Goal: Transaction & Acquisition: Book appointment/travel/reservation

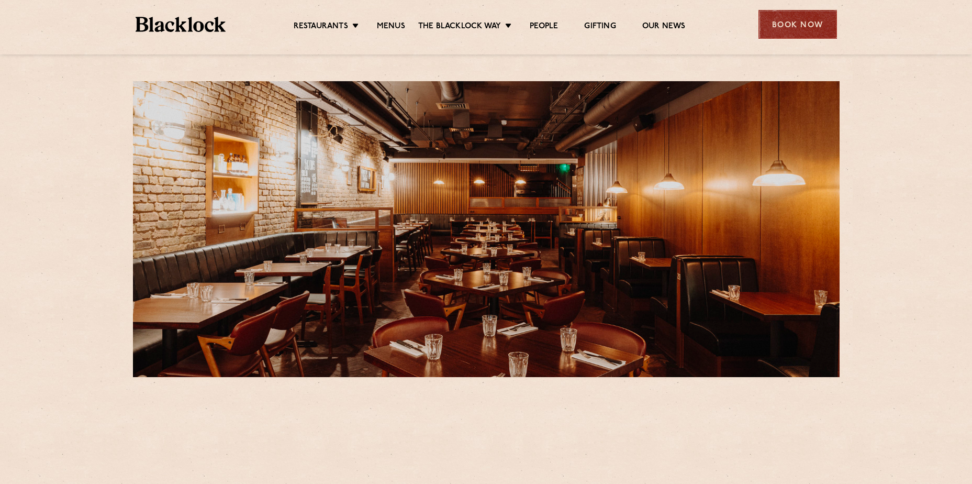
click at [810, 21] on div "Book Now" at bounding box center [797, 24] width 79 height 29
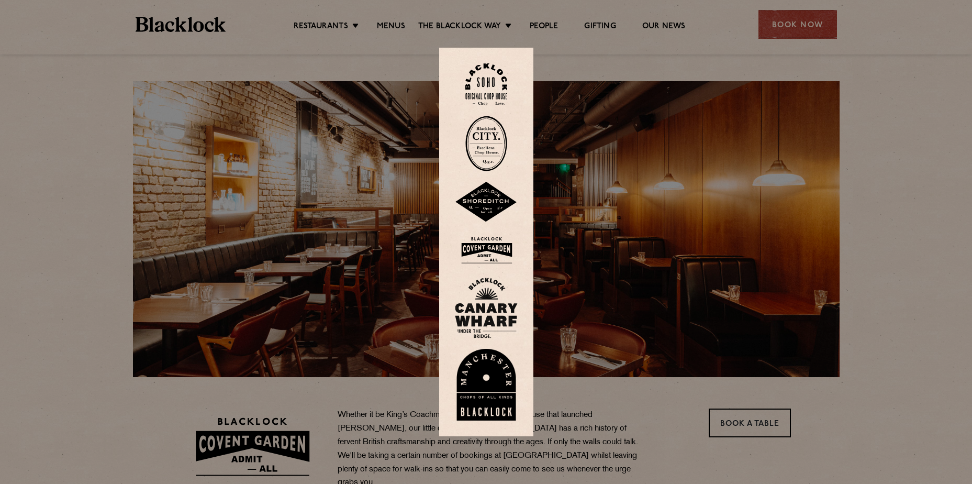
click at [518, 147] on link at bounding box center [486, 143] width 63 height 55
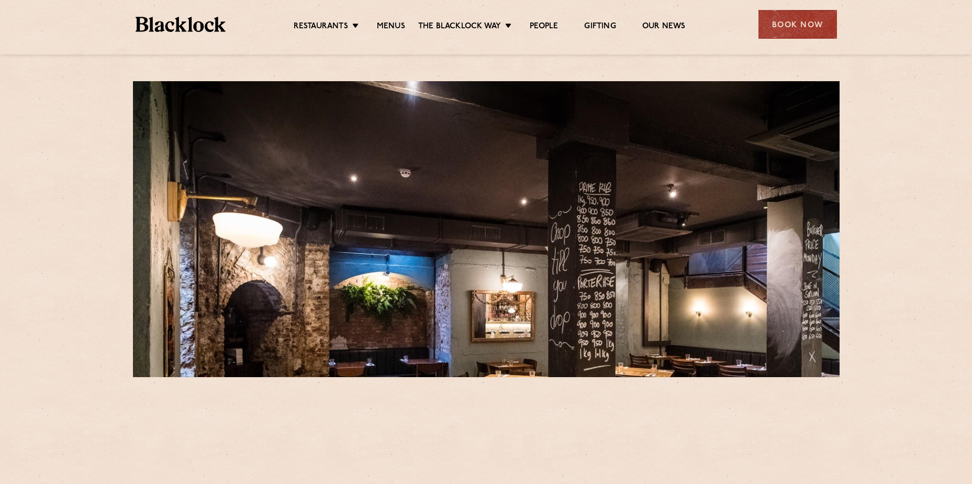
click at [789, 29] on div "Book Now" at bounding box center [797, 24] width 79 height 29
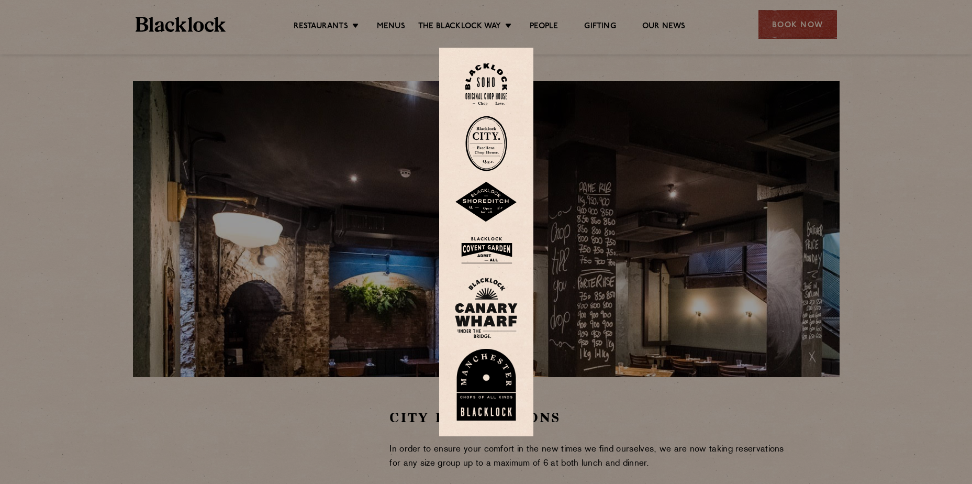
click at [499, 249] on img at bounding box center [486, 250] width 63 height 34
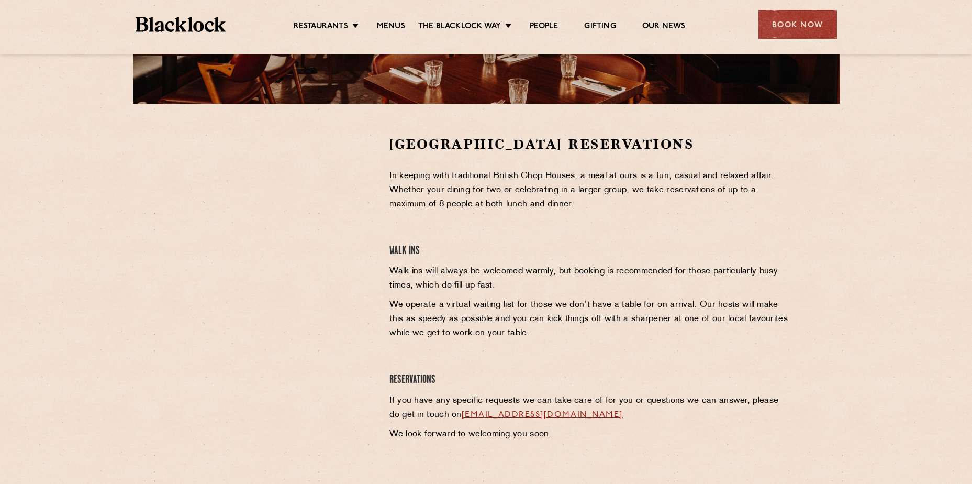
scroll to position [279, 0]
